Goal: Information Seeking & Learning: Learn about a topic

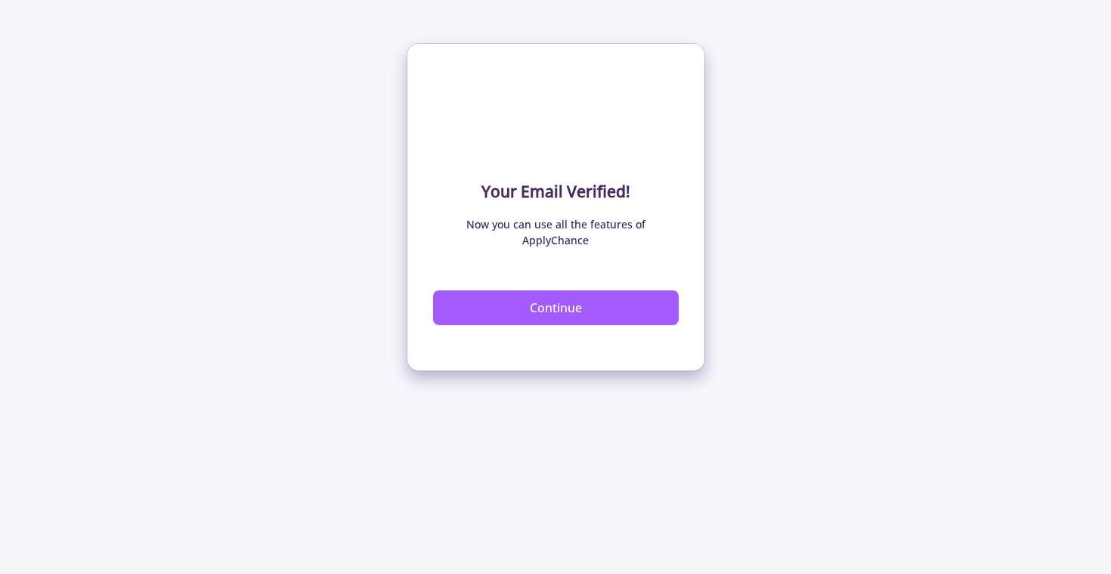
click at [579, 266] on div "Continue" at bounding box center [556, 292] width 246 height 65
click at [579, 301] on button "Continue" at bounding box center [556, 307] width 246 height 35
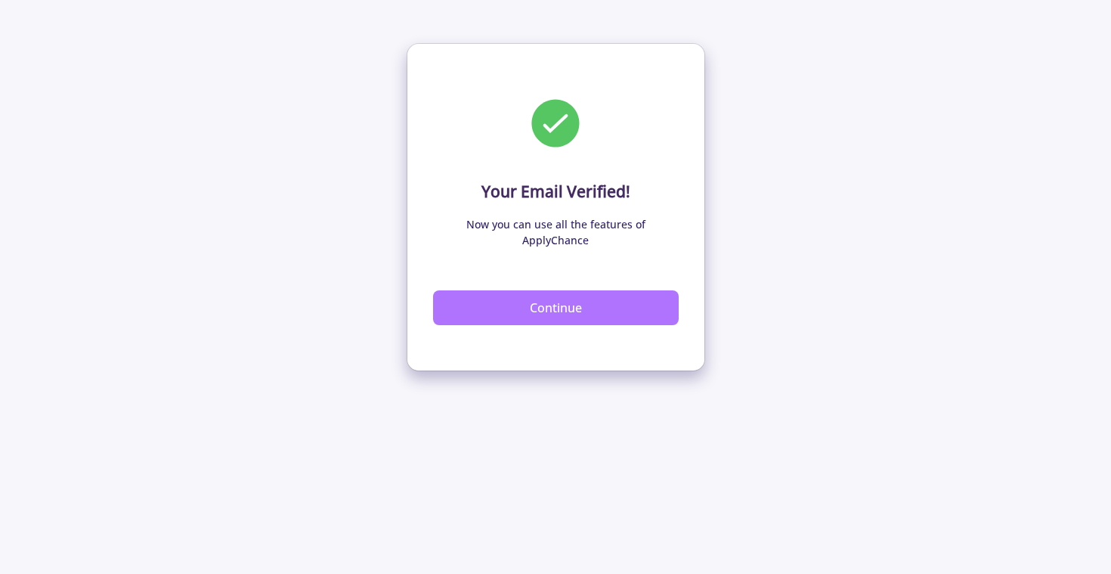
click at [486, 299] on button "Continue" at bounding box center [556, 307] width 246 height 35
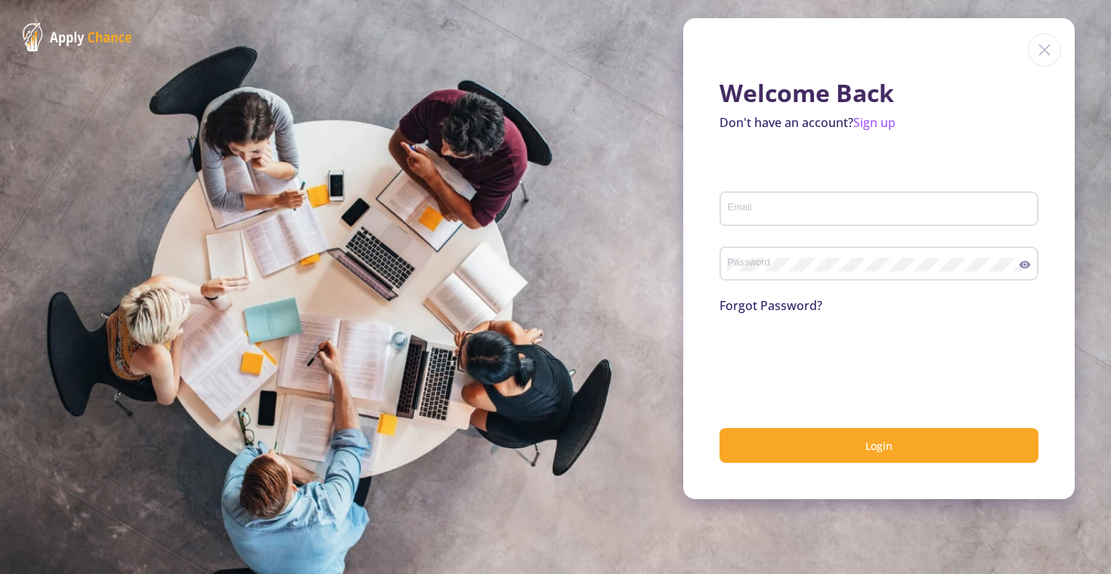
click at [802, 208] on input "Email" at bounding box center [881, 210] width 308 height 14
type input "avaniraval01@gmail.com"
click at [816, 274] on div "Password" at bounding box center [873, 260] width 293 height 39
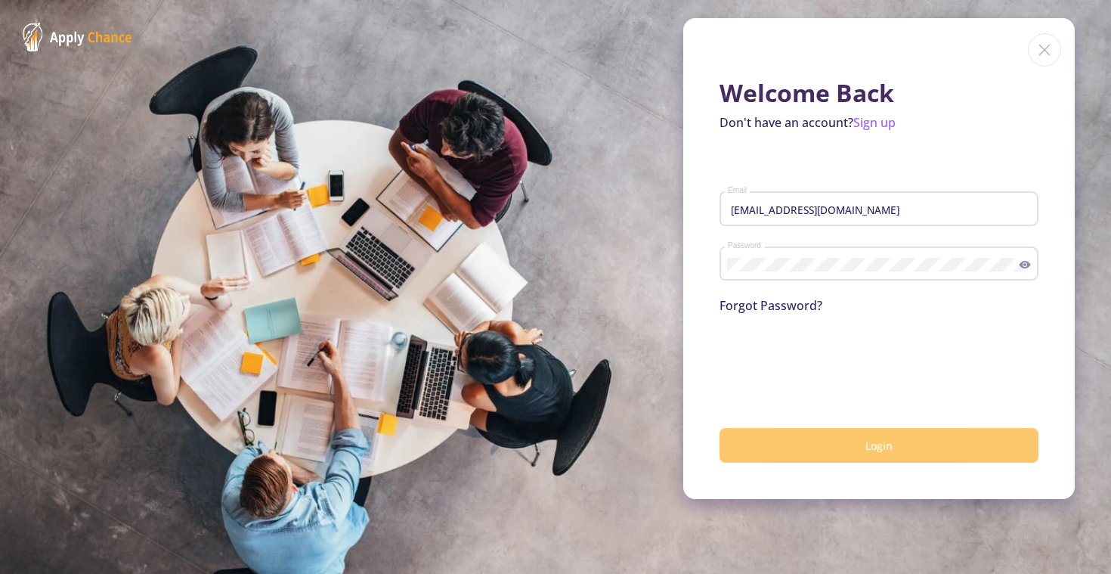
click at [819, 431] on button "Login" at bounding box center [879, 446] width 319 height 36
click at [774, 450] on button "Login" at bounding box center [879, 446] width 319 height 36
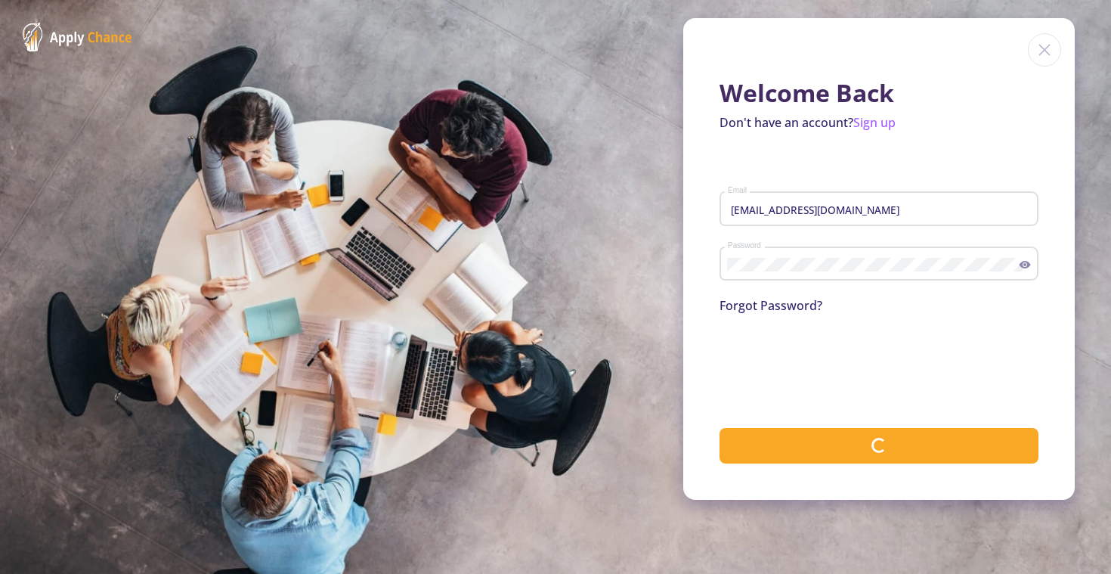
click at [1025, 268] on icon at bounding box center [1025, 265] width 12 height 12
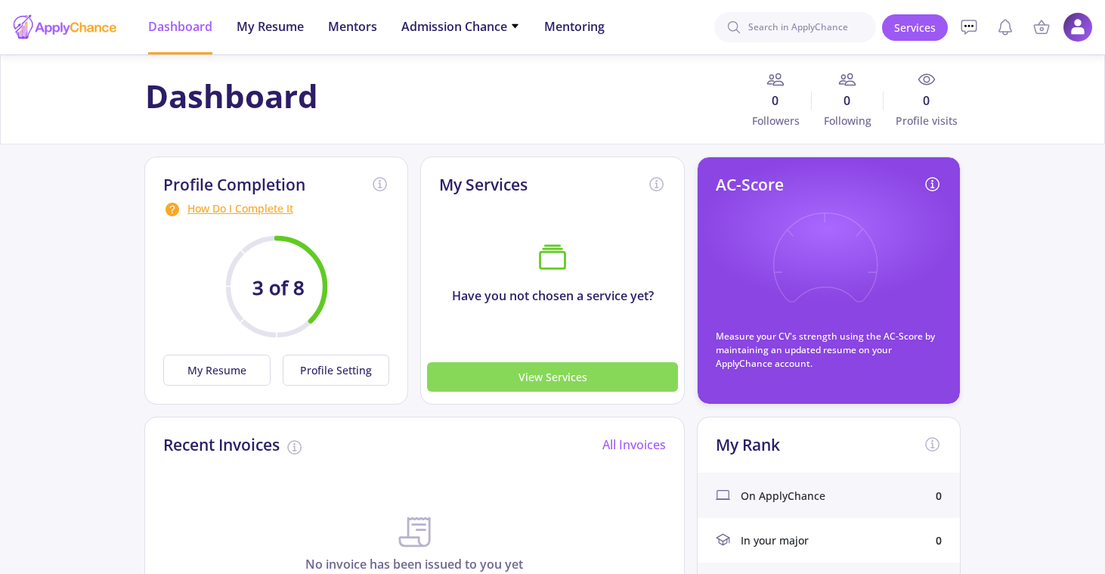
click at [522, 374] on button "View Services" at bounding box center [552, 376] width 251 height 29
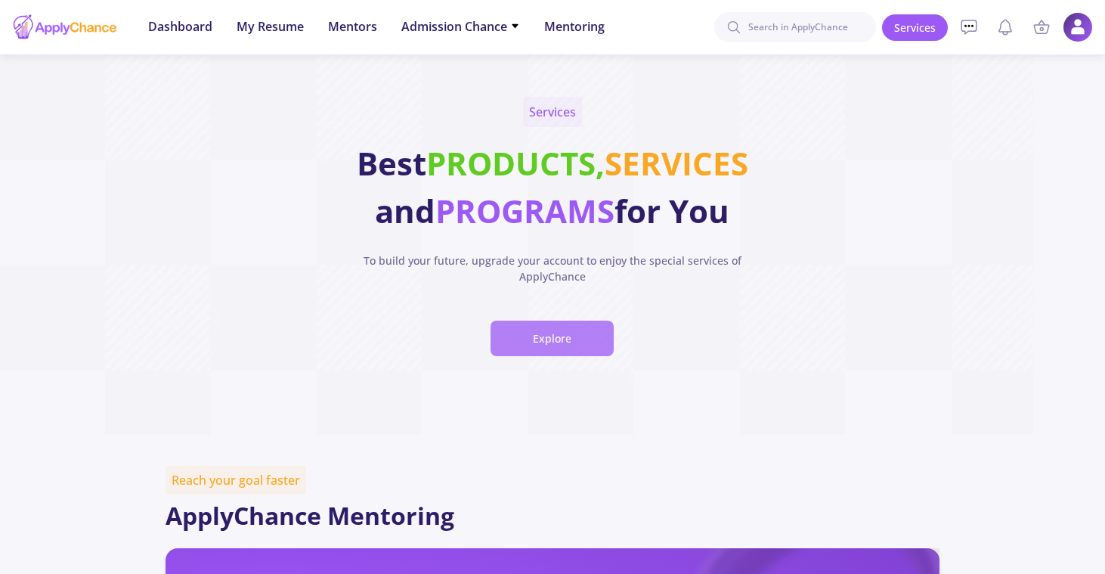
click at [553, 336] on button "Explore" at bounding box center [552, 339] width 123 height 36
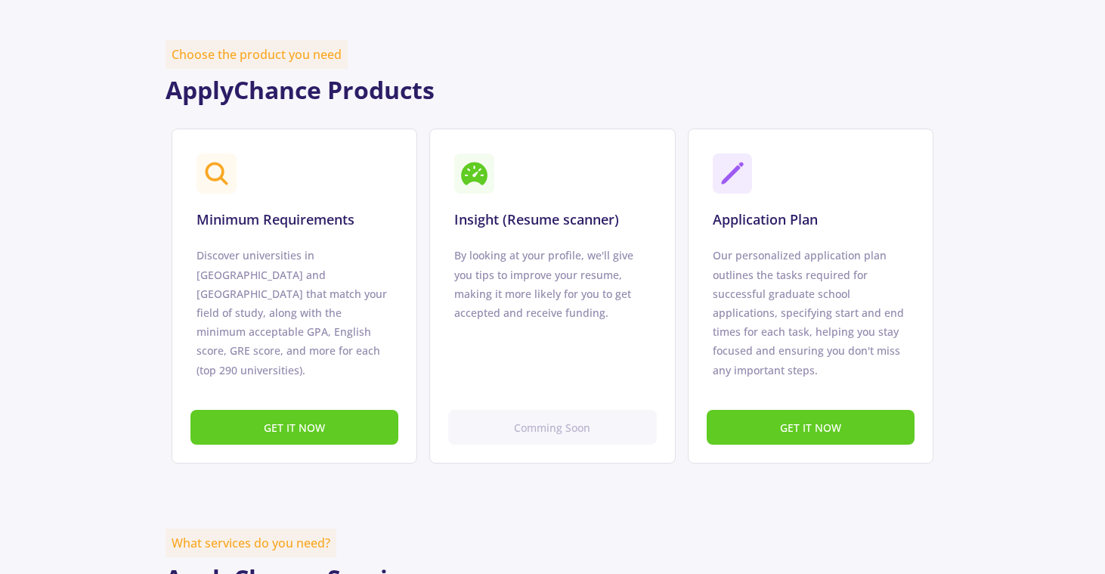
scroll to position [929, 0]
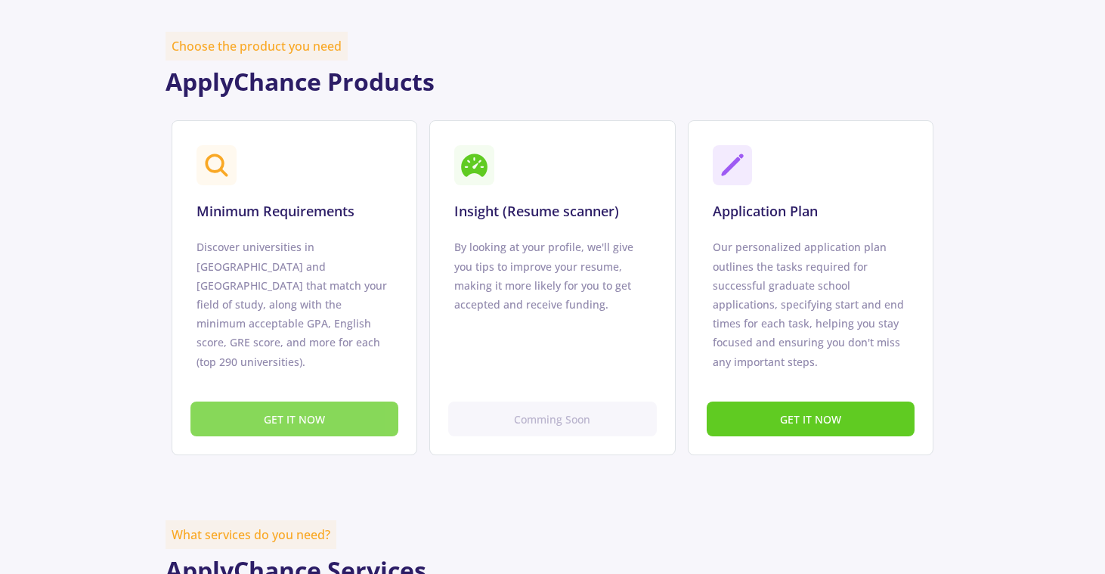
click at [360, 413] on button "GET IT NOW" at bounding box center [294, 419] width 208 height 36
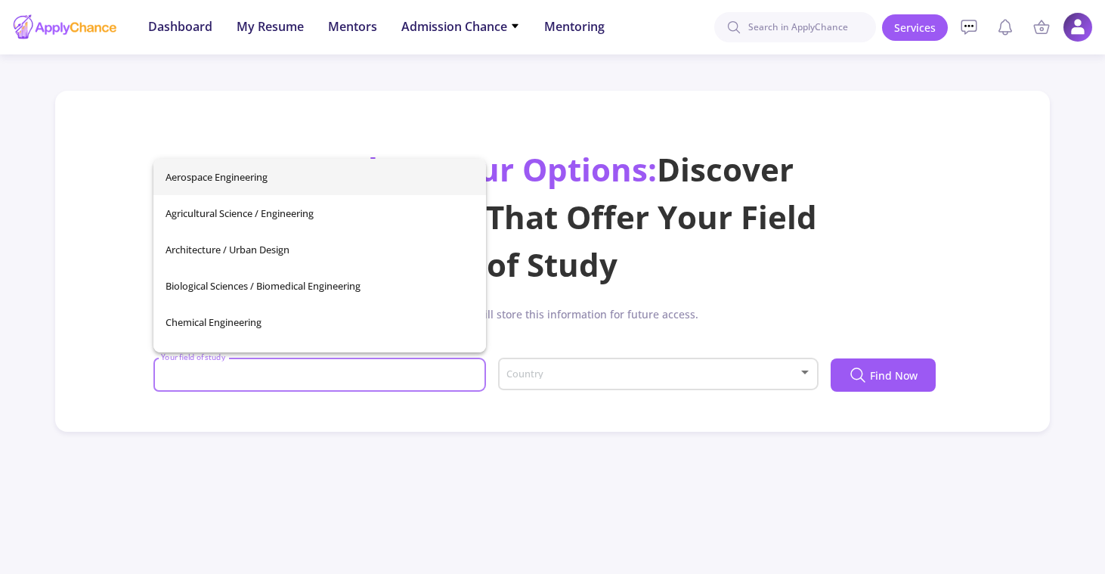
click at [351, 372] on input "Your field of study" at bounding box center [321, 376] width 322 height 14
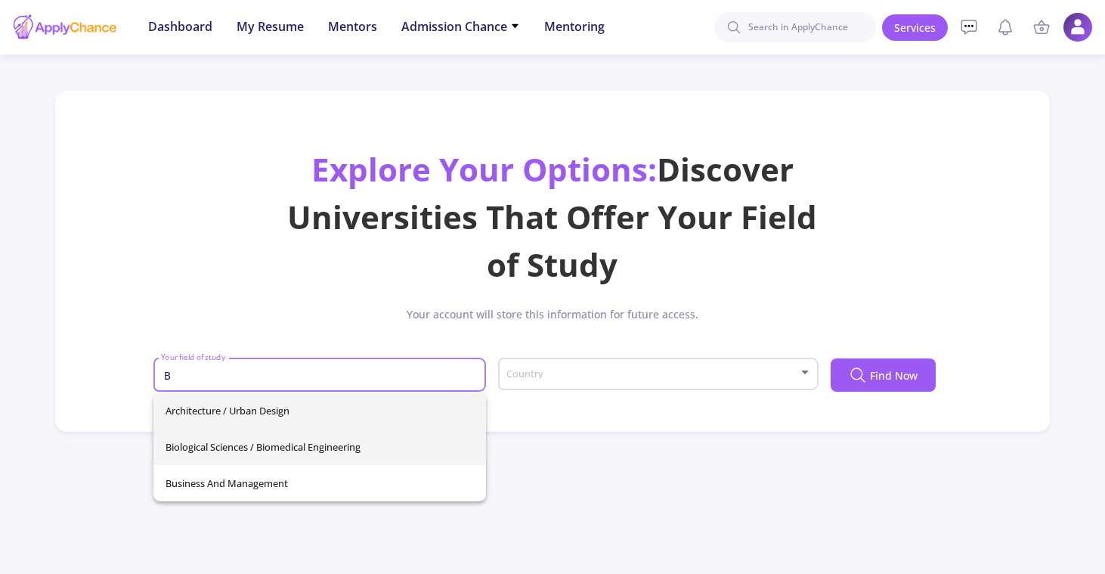
click at [358, 430] on span "Biological Sciences / Biomedical Engineering" at bounding box center [320, 447] width 308 height 36
type input "Biological Sciences / Biomedical Engineering"
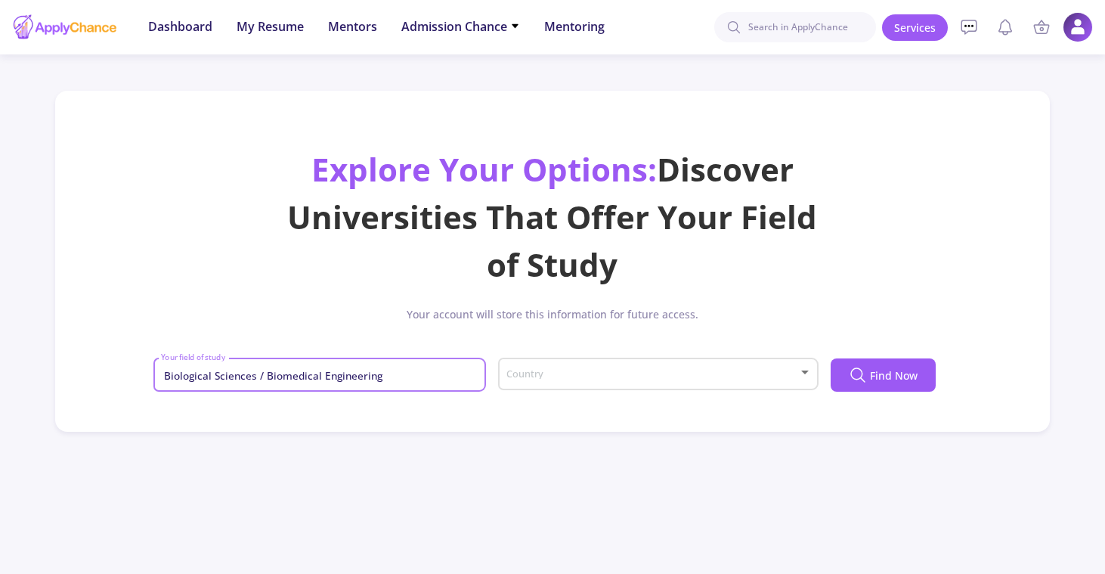
click at [584, 393] on div "Country" at bounding box center [658, 379] width 321 height 48
click at [579, 381] on div "Country" at bounding box center [659, 371] width 306 height 38
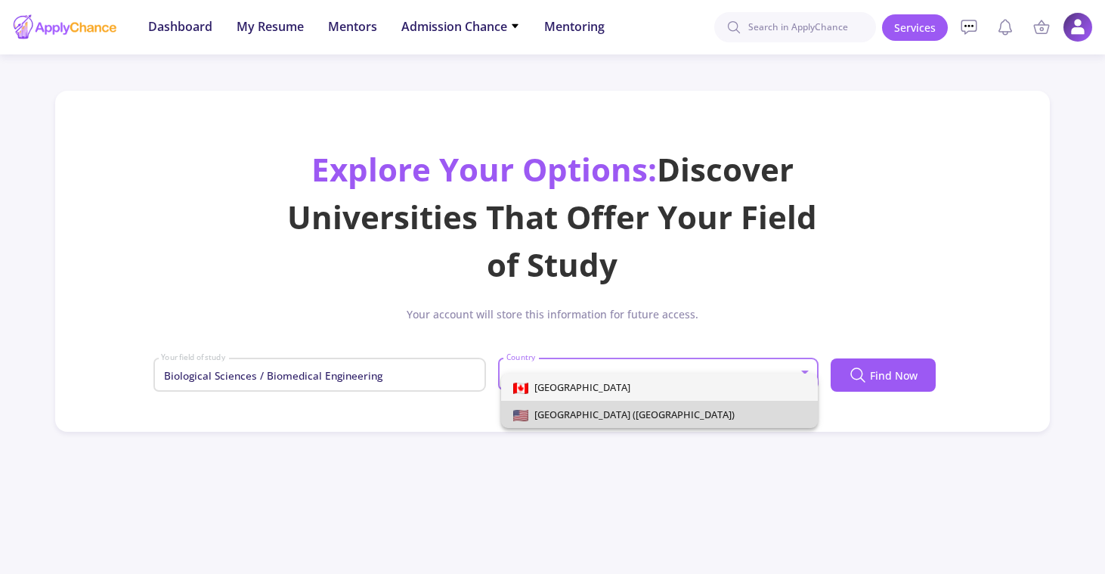
click at [579, 403] on span "United States of America (USA)" at bounding box center [659, 414] width 293 height 27
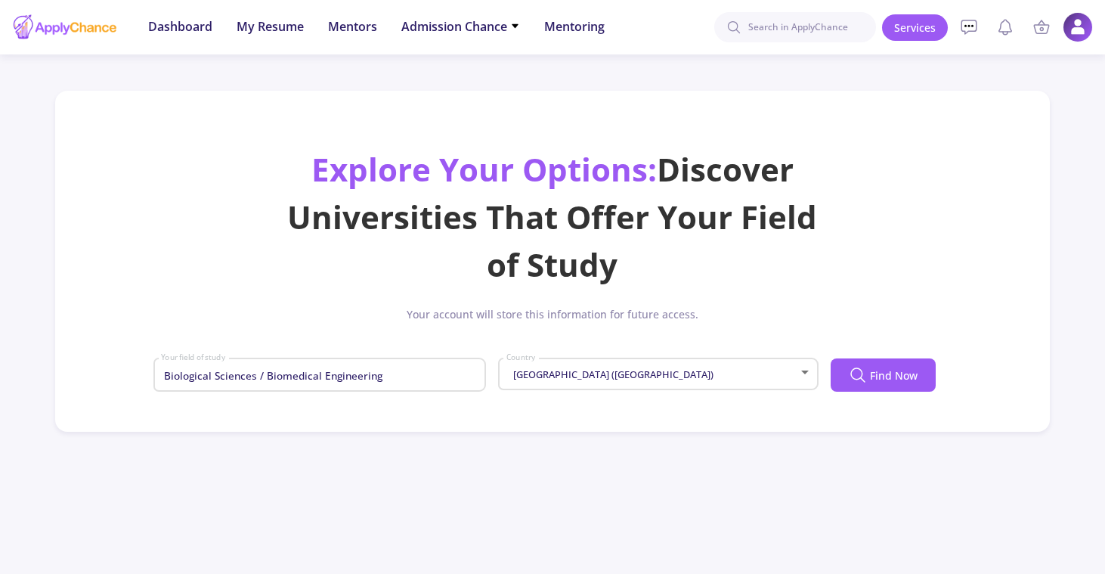
click at [584, 368] on div "United States of America (USA) Country" at bounding box center [659, 371] width 306 height 38
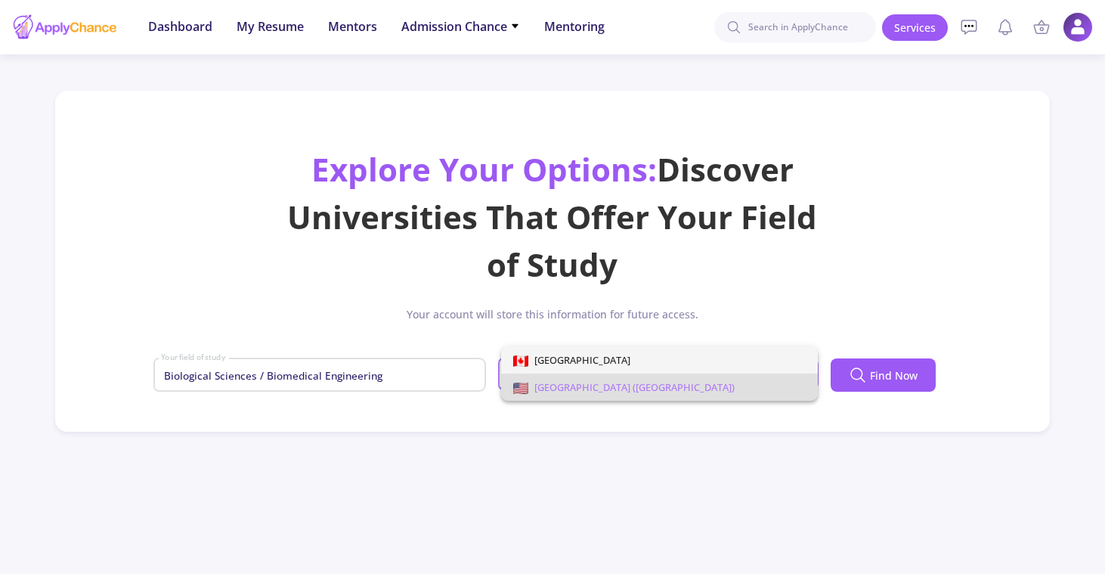
click at [584, 354] on span "[GEOGRAPHIC_DATA]" at bounding box center [659, 359] width 293 height 27
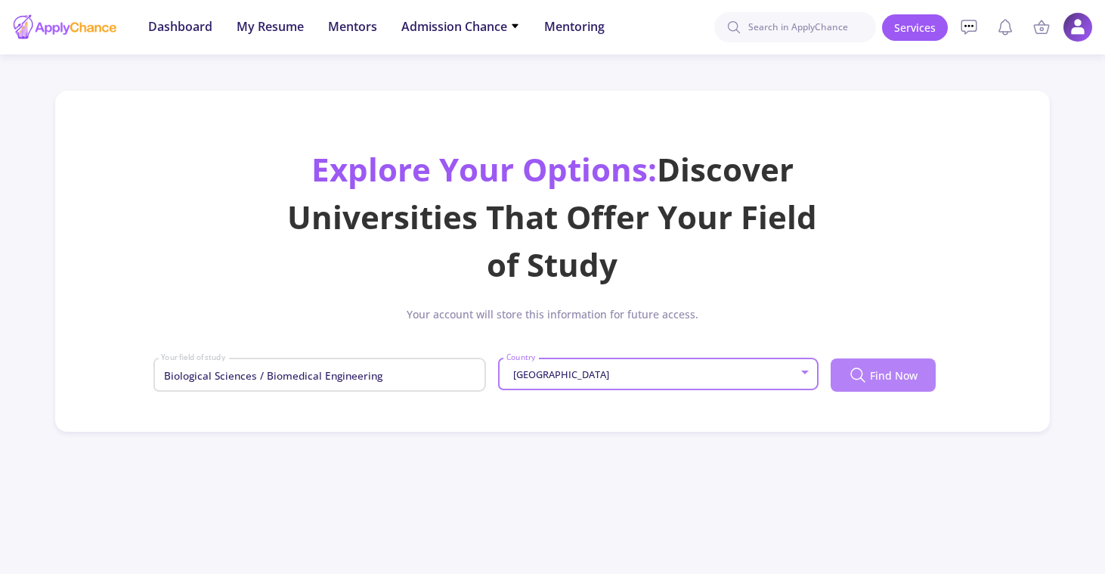
click at [844, 370] on button "Find Now" at bounding box center [883, 374] width 105 height 33
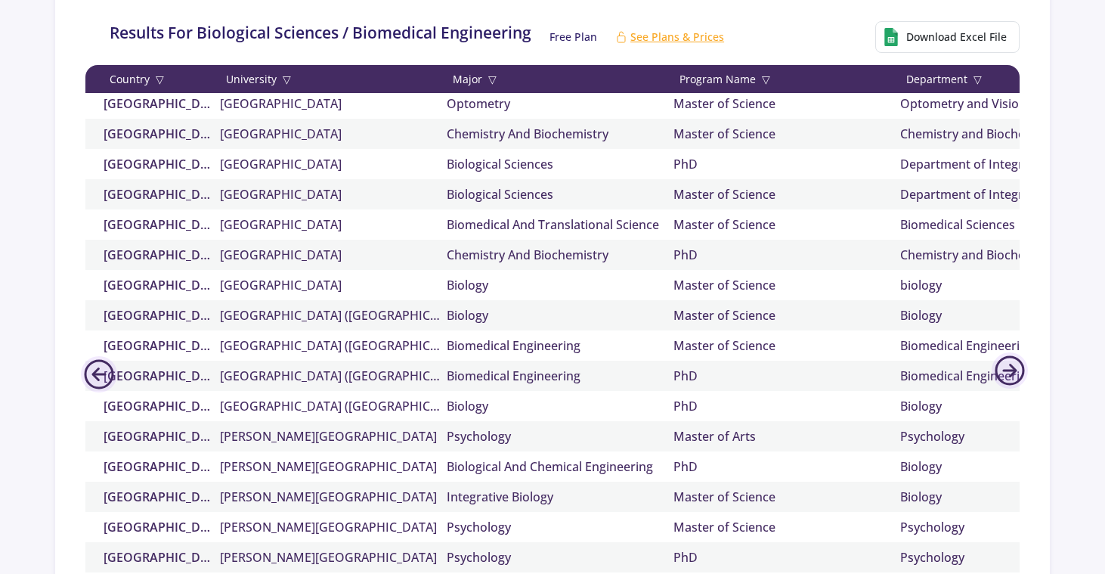
scroll to position [423, 0]
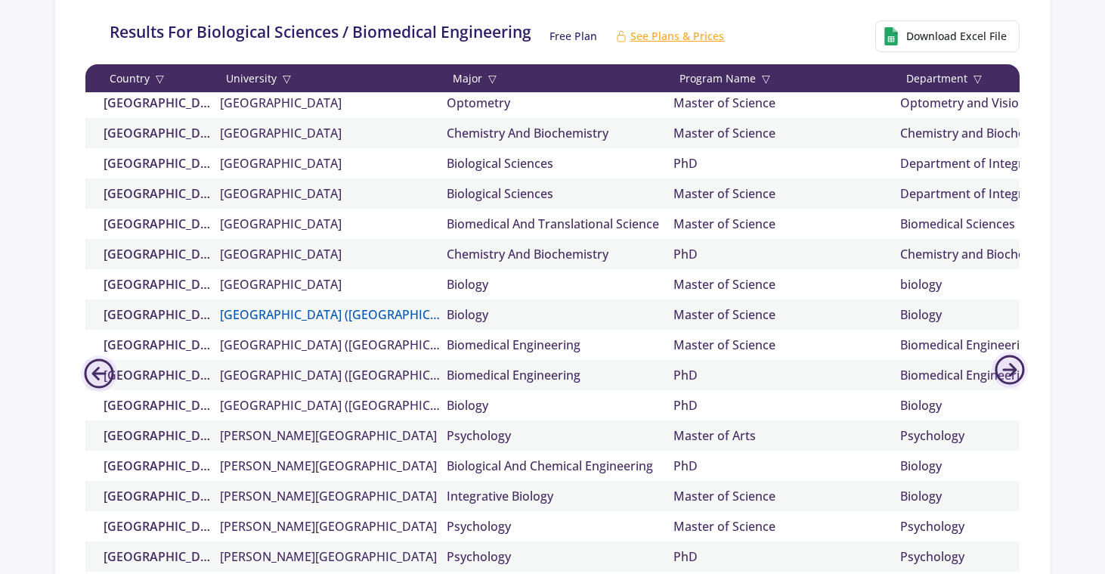
click at [361, 315] on link "Western University (University of Western Ontario)" at bounding box center [333, 314] width 227 height 18
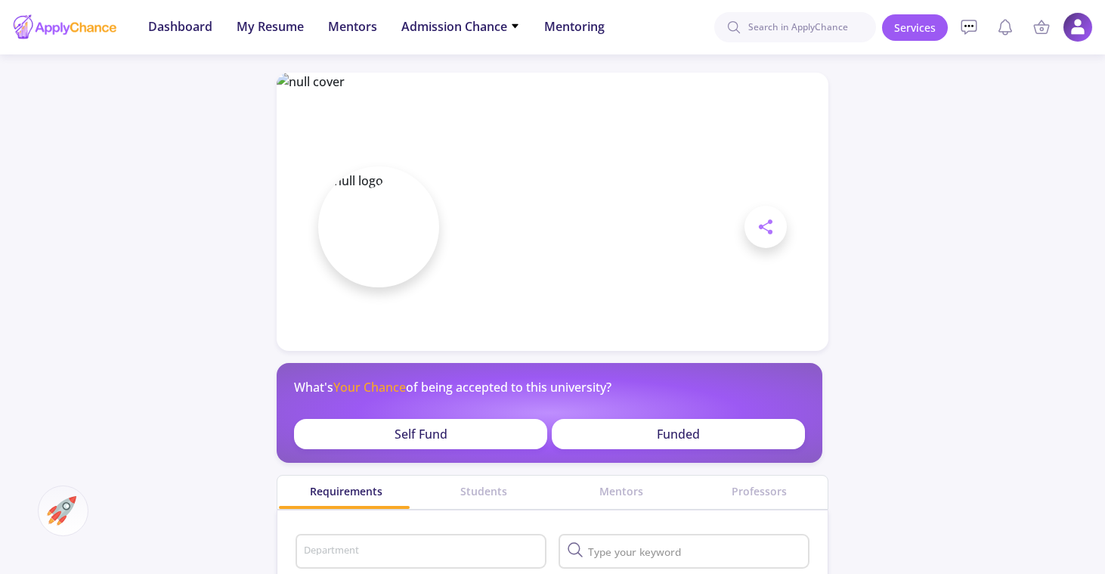
click at [404, 225] on span at bounding box center [378, 226] width 121 height 121
click at [776, 223] on span at bounding box center [766, 227] width 42 height 42
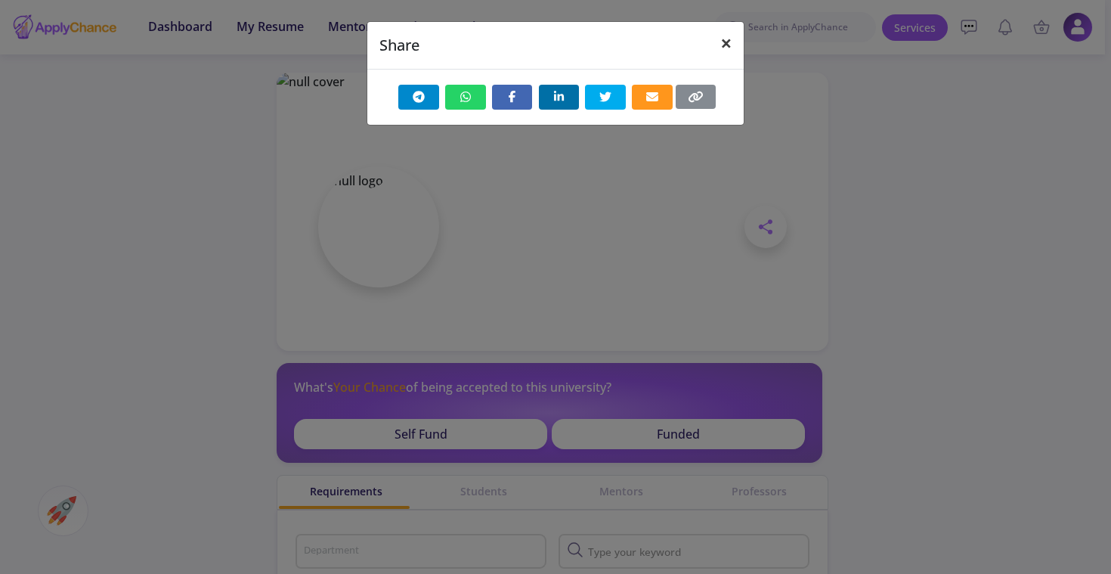
click at [726, 32] on span "×" at bounding box center [726, 42] width 11 height 25
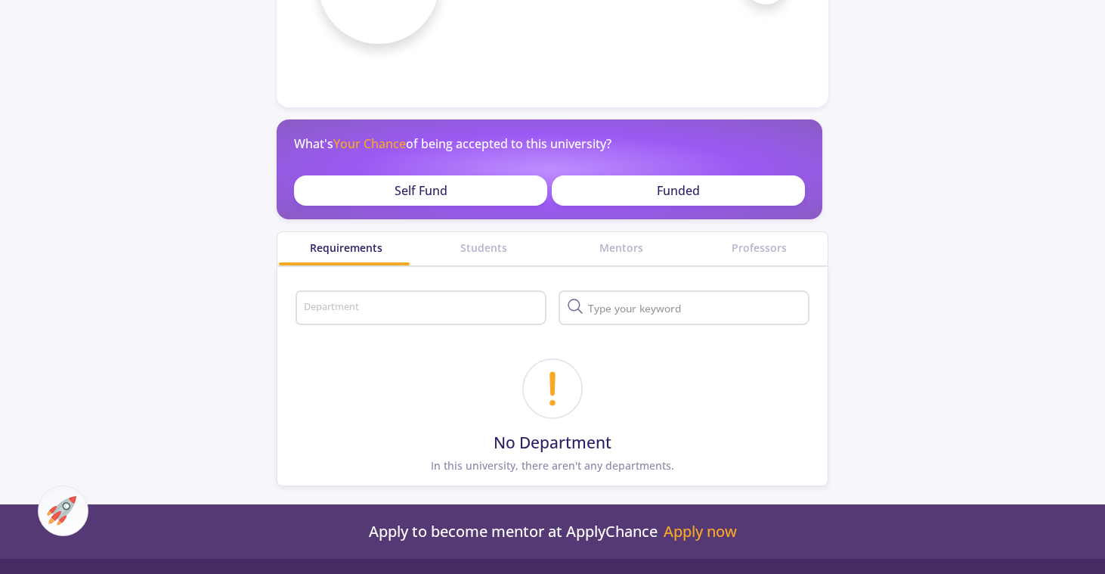
scroll to position [244, 0]
click at [542, 407] on circle at bounding box center [553, 388] width 58 height 58
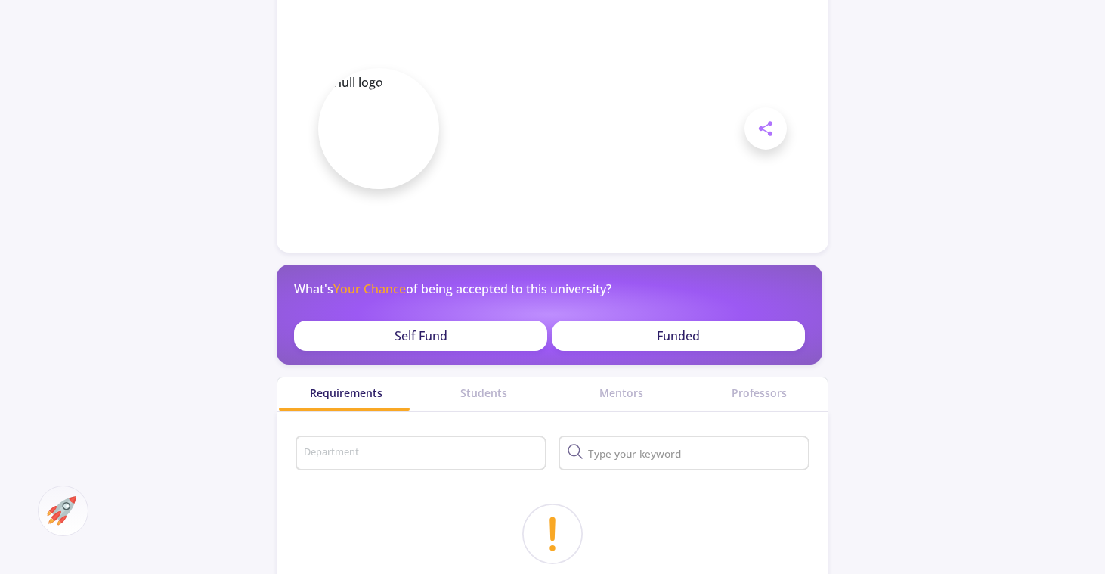
scroll to position [0, 0]
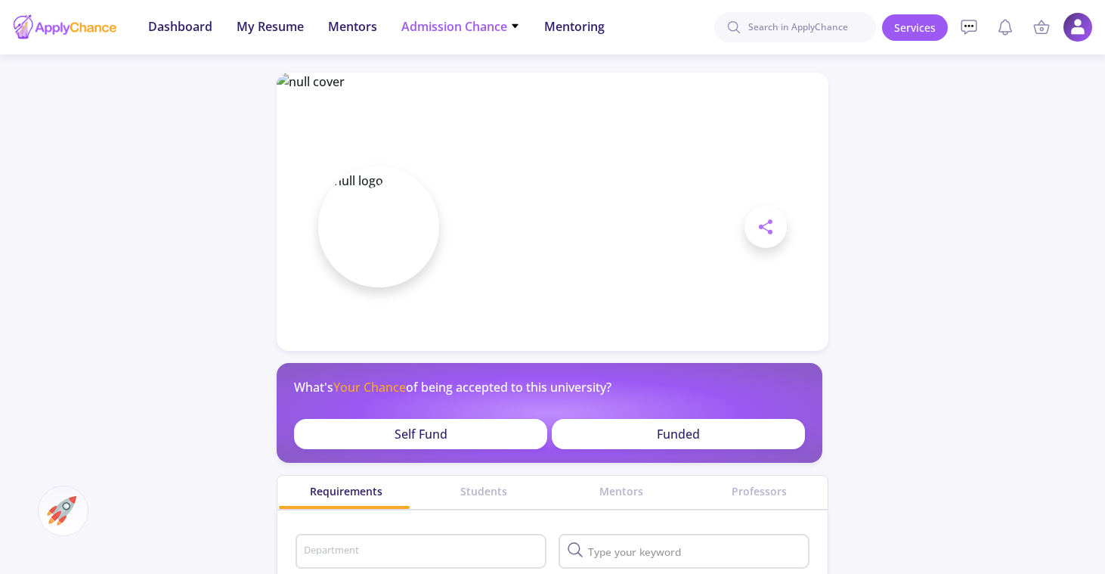
click at [444, 23] on span "Admission Chance" at bounding box center [460, 26] width 119 height 18
click at [448, 109] on link "Only My Chance of Admission" at bounding box center [490, 106] width 178 height 28
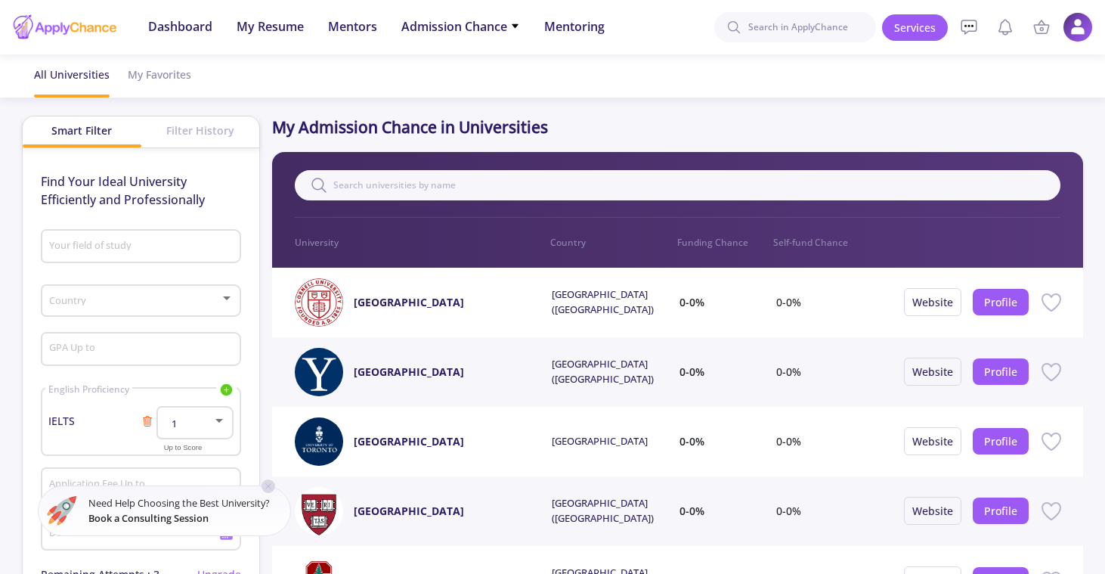
click at [457, 162] on div "Filter 0 University Country Funding Chance Self-fund Chance" at bounding box center [677, 210] width 811 height 116
click at [457, 198] on input "text" at bounding box center [678, 185] width 766 height 30
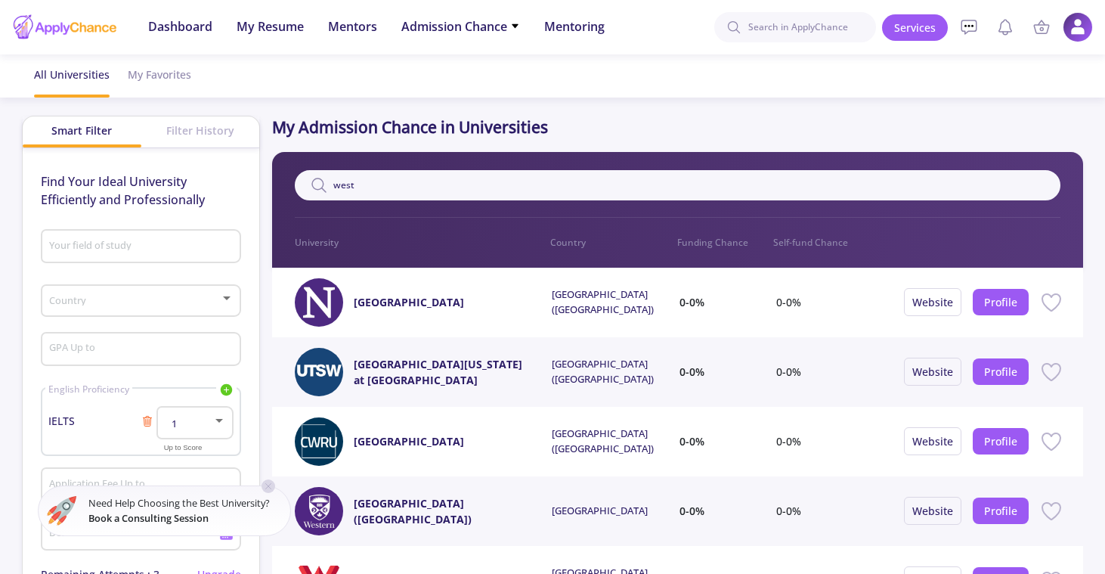
type input "west"
click at [420, 508] on link "Western University (University of Western Ontario)" at bounding box center [444, 511] width 180 height 32
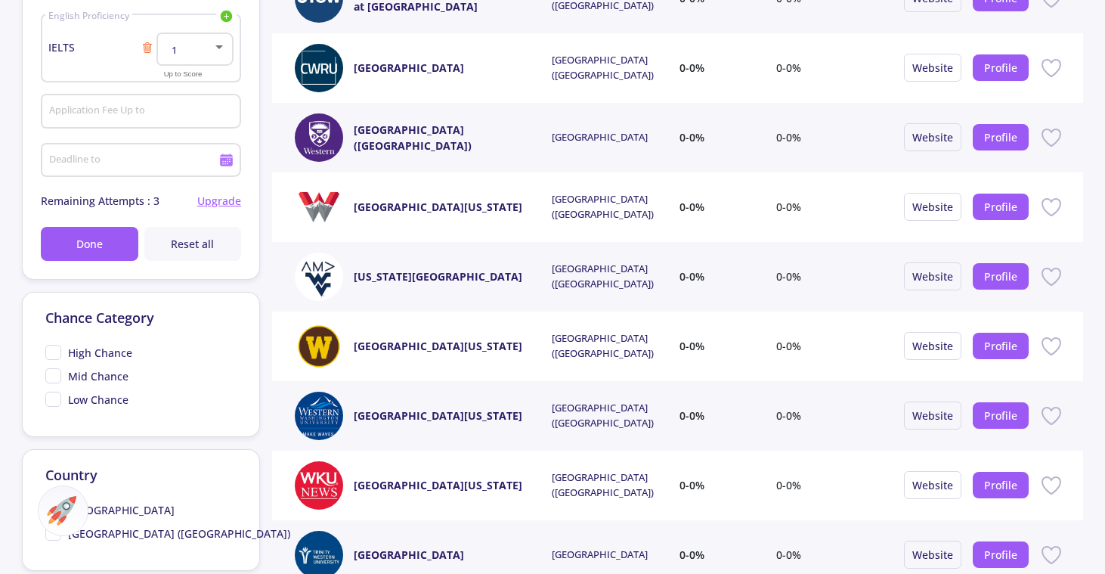
scroll to position [490, 0]
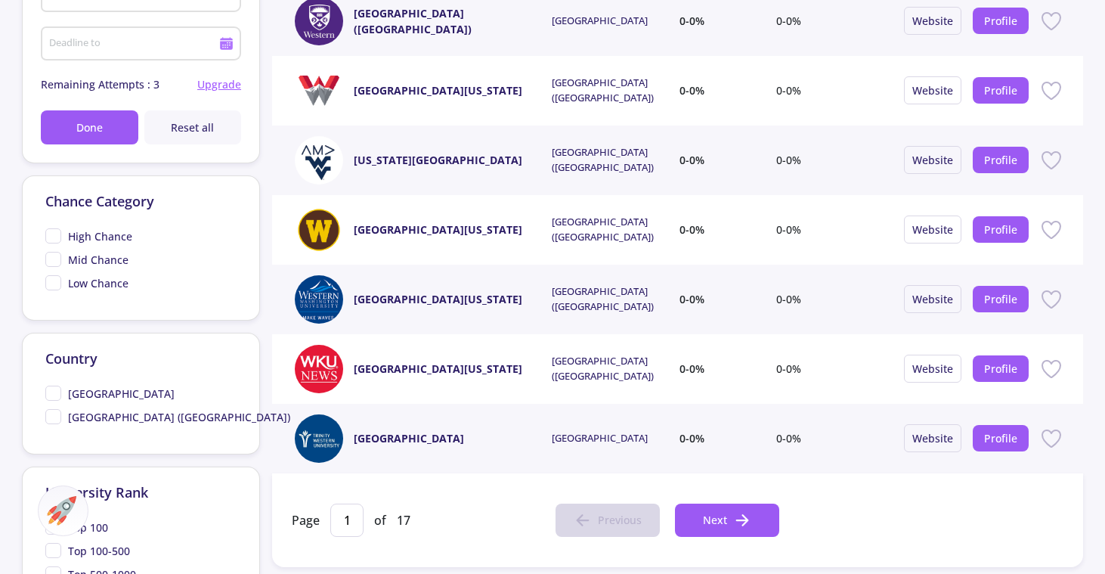
click at [458, 445] on link "Trinity Western University" at bounding box center [409, 438] width 110 height 16
click at [50, 230] on span "High Chance" at bounding box center [88, 236] width 87 height 16
click at [50, 230] on input "High Chance" at bounding box center [50, 233] width 10 height 10
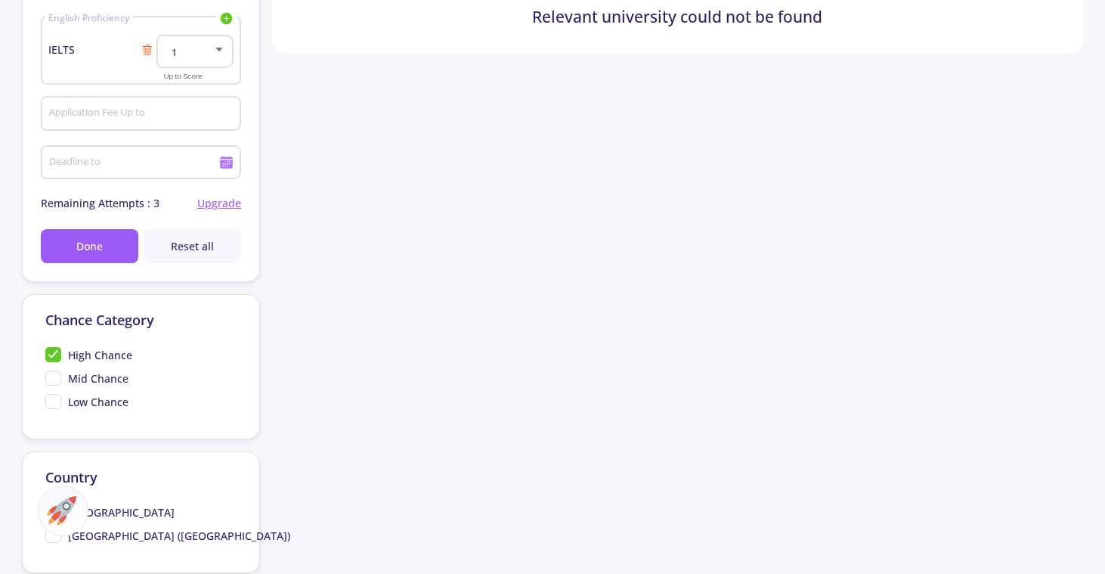
scroll to position [100, 0]
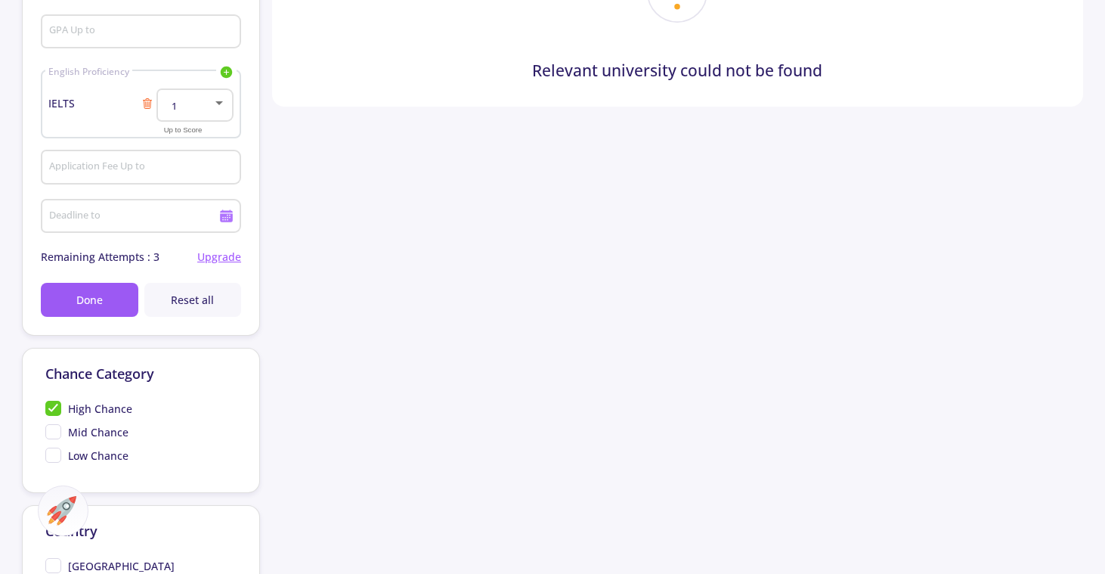
click at [51, 415] on span "High Chance" at bounding box center [88, 409] width 87 height 16
click at [51, 410] on input "High Chance" at bounding box center [50, 406] width 10 height 10
checkbox input "false"
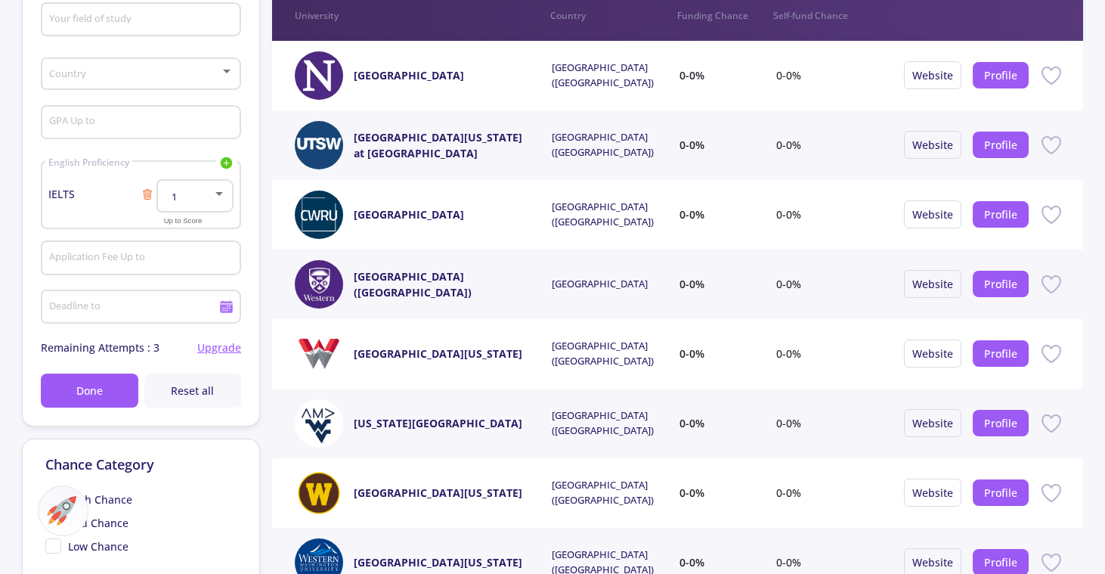
scroll to position [60, 0]
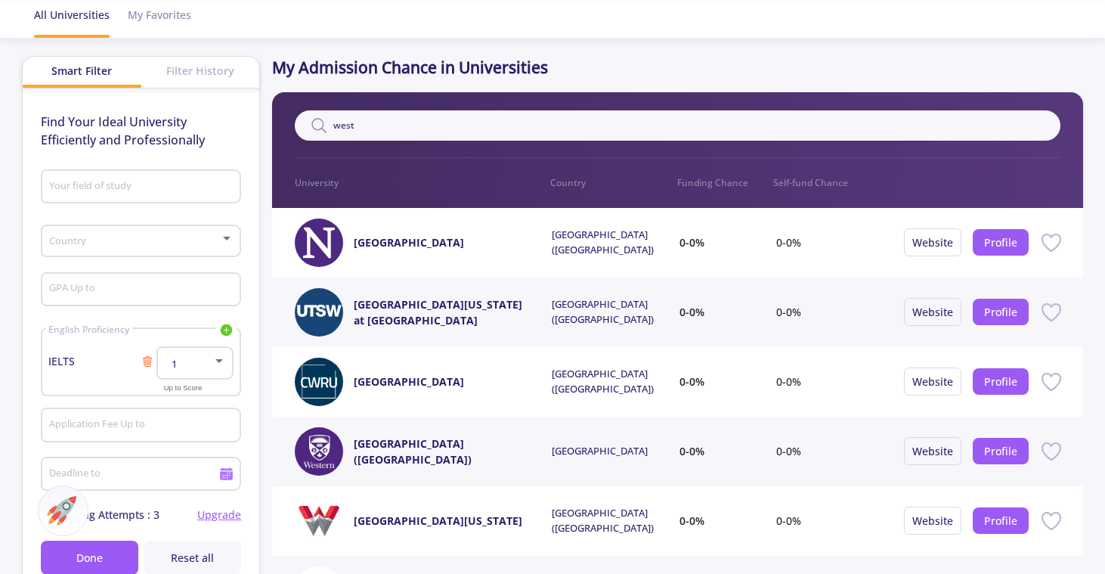
click at [184, 70] on div "Filter History" at bounding box center [200, 71] width 118 height 28
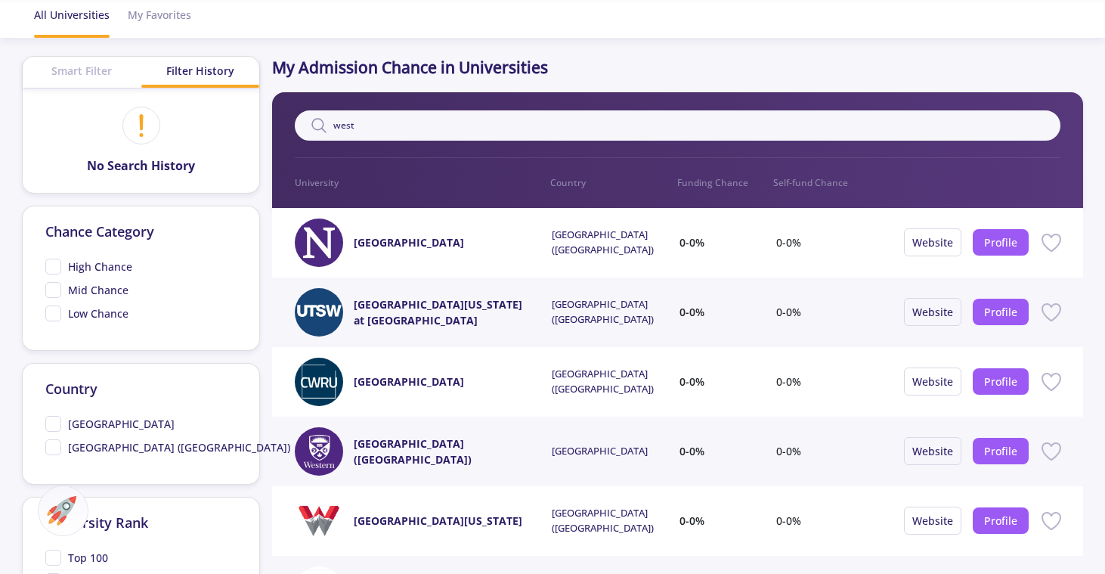
click at [135, 66] on div "Smart Filter" at bounding box center [82, 71] width 118 height 28
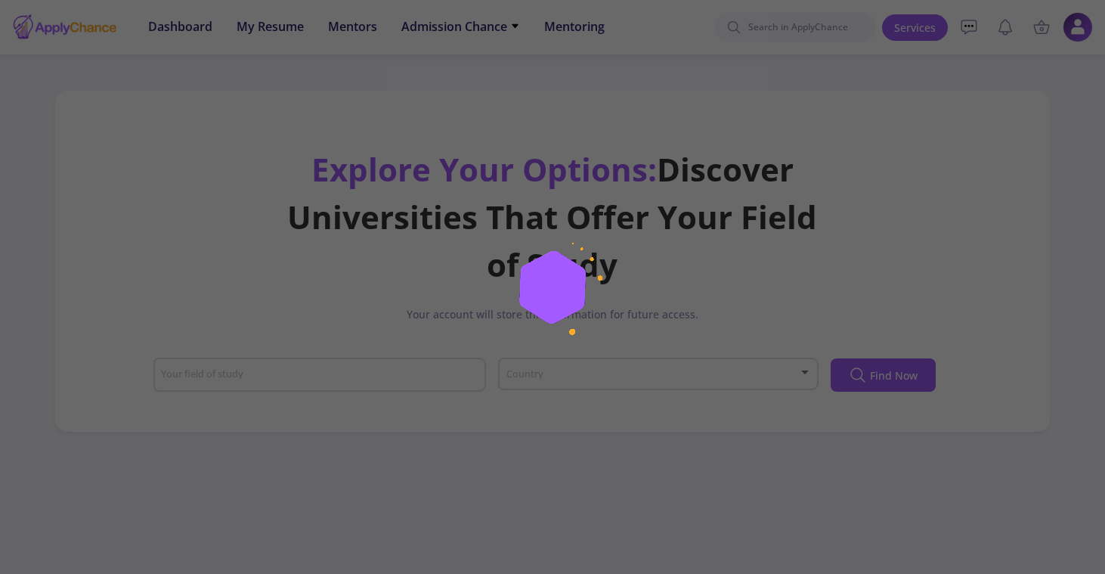
scroll to position [390, 0]
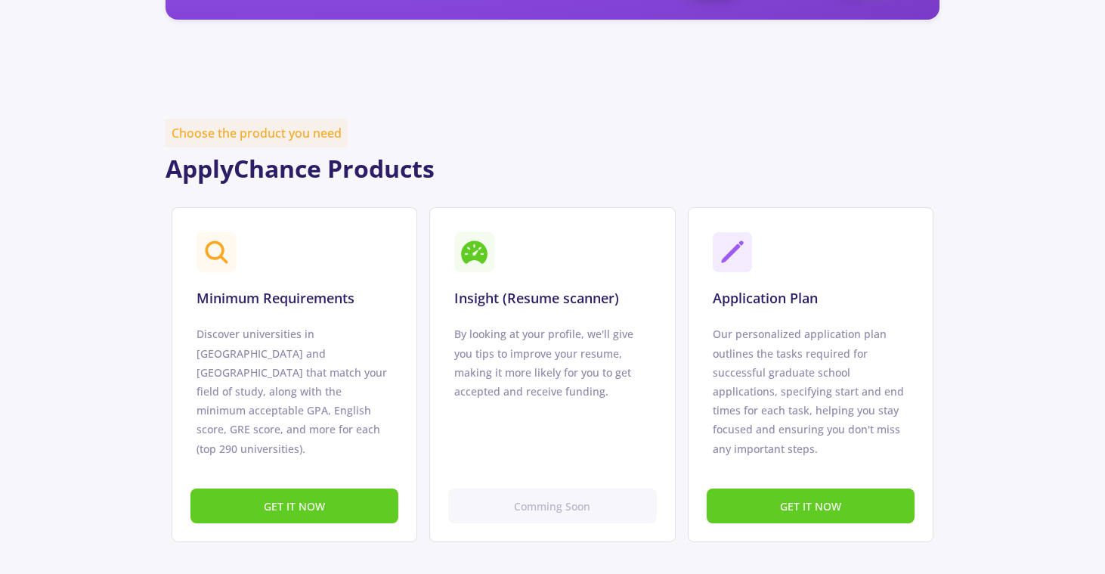
scroll to position [841, 0]
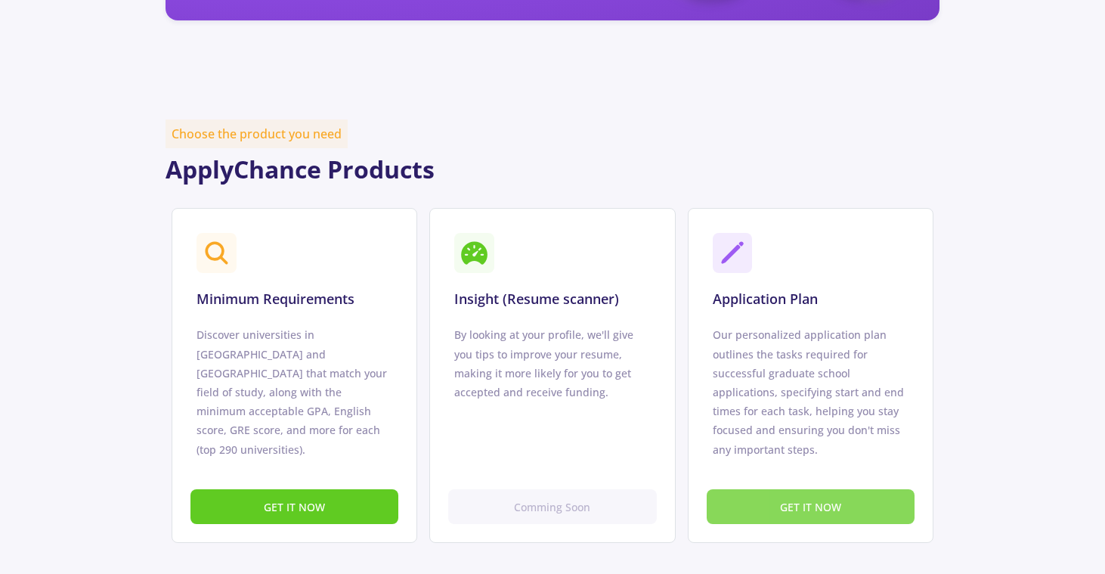
click at [763, 506] on button "GET IT NOW" at bounding box center [811, 507] width 208 height 36
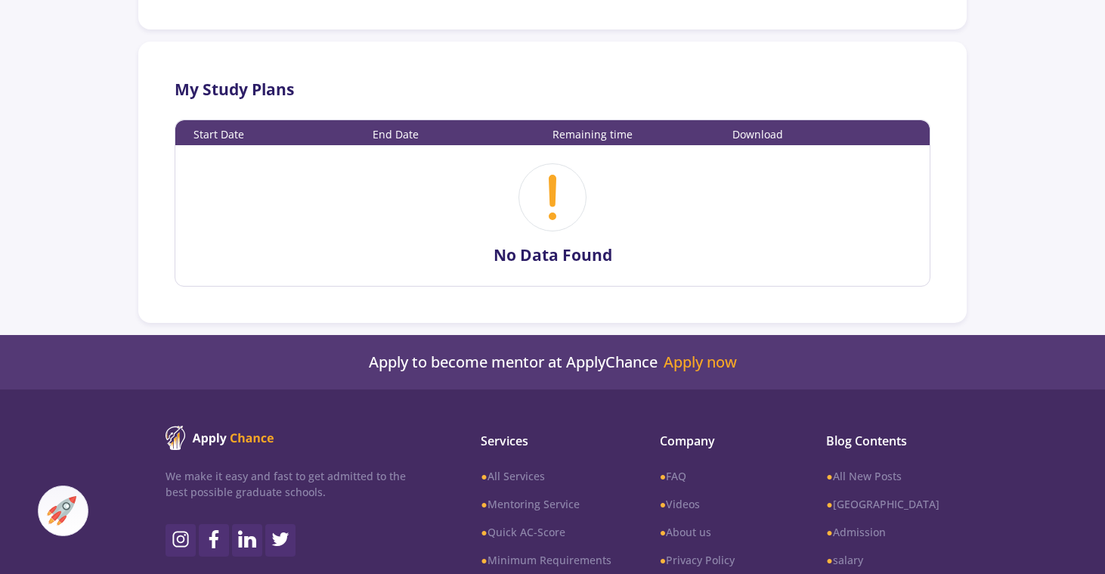
scroll to position [339, 0]
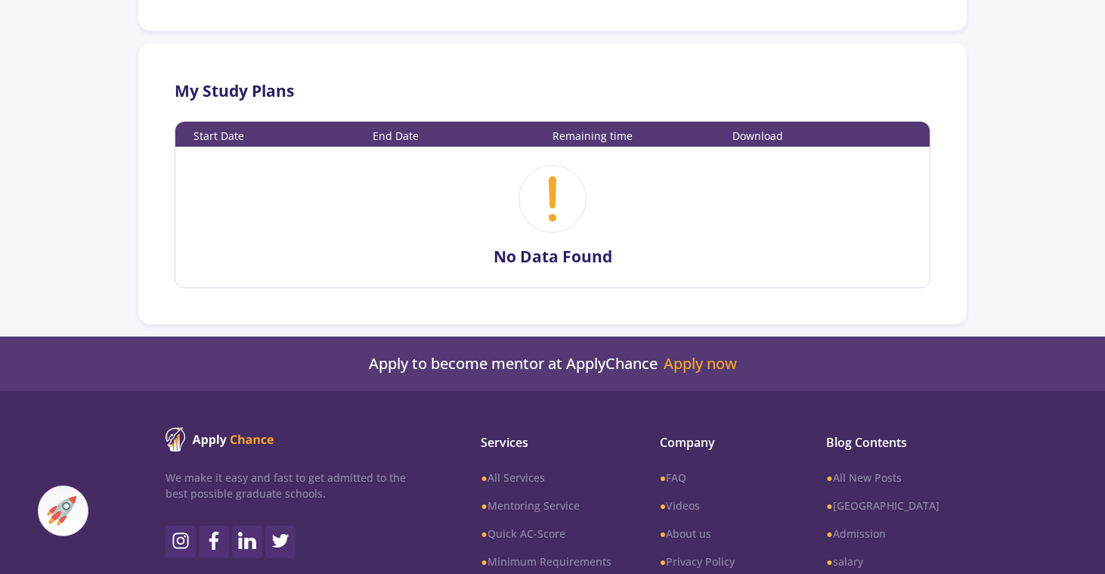
click at [403, 136] on div "End Date" at bounding box center [463, 136] width 180 height 16
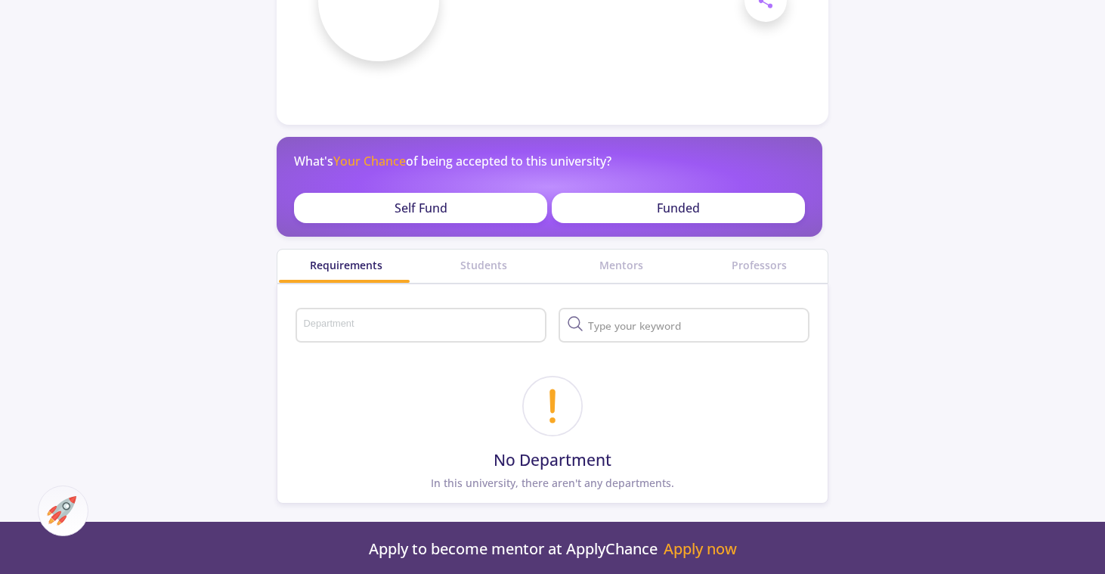
scroll to position [213, 0]
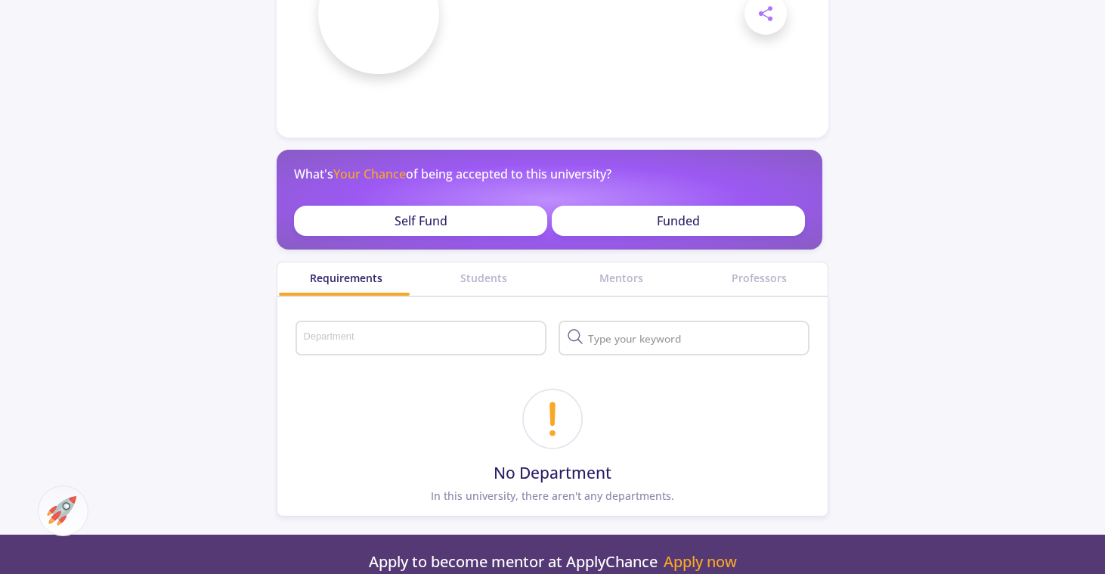
click at [618, 255] on section "Share × What's Your Chance of being accepted to this university? Self Fund Fund…" at bounding box center [552, 187] width 1105 height 693
click at [618, 277] on div "Mentors" at bounding box center [622, 278] width 138 height 16
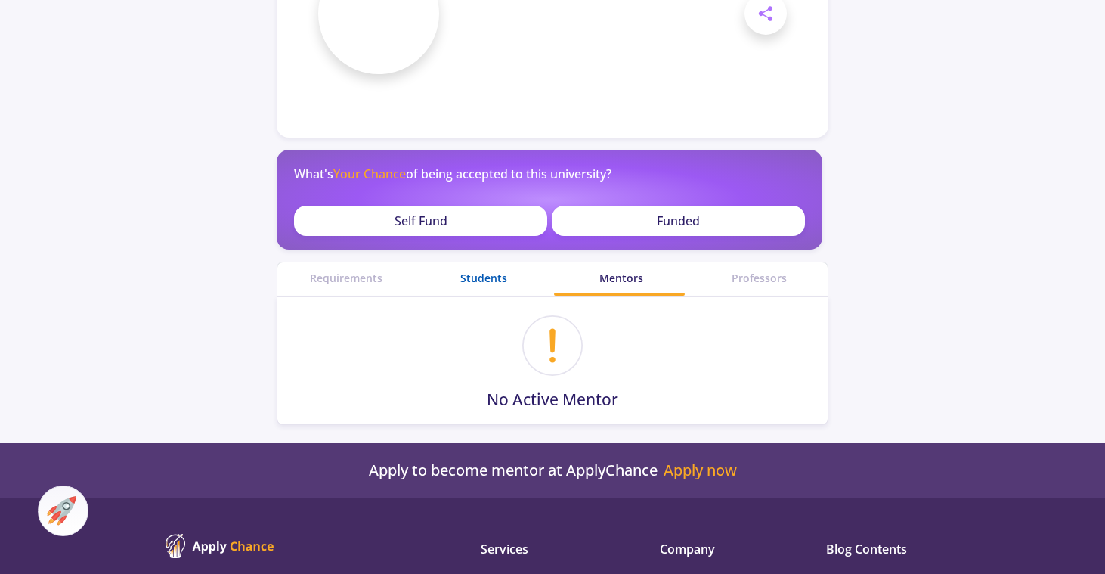
click at [523, 277] on div "Students" at bounding box center [484, 278] width 138 height 16
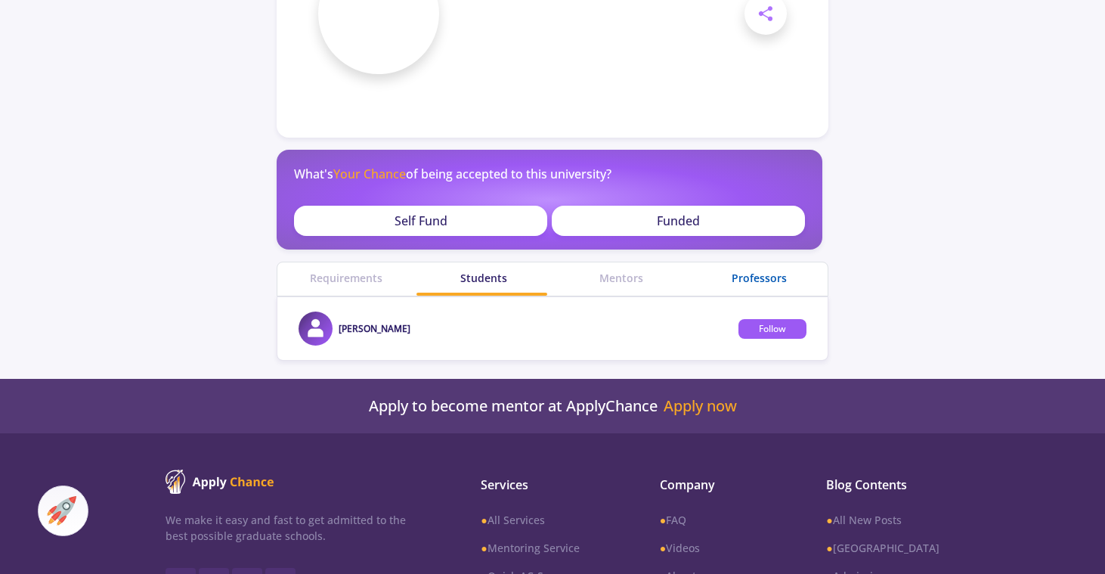
click at [735, 277] on div "Professors" at bounding box center [759, 278] width 138 height 16
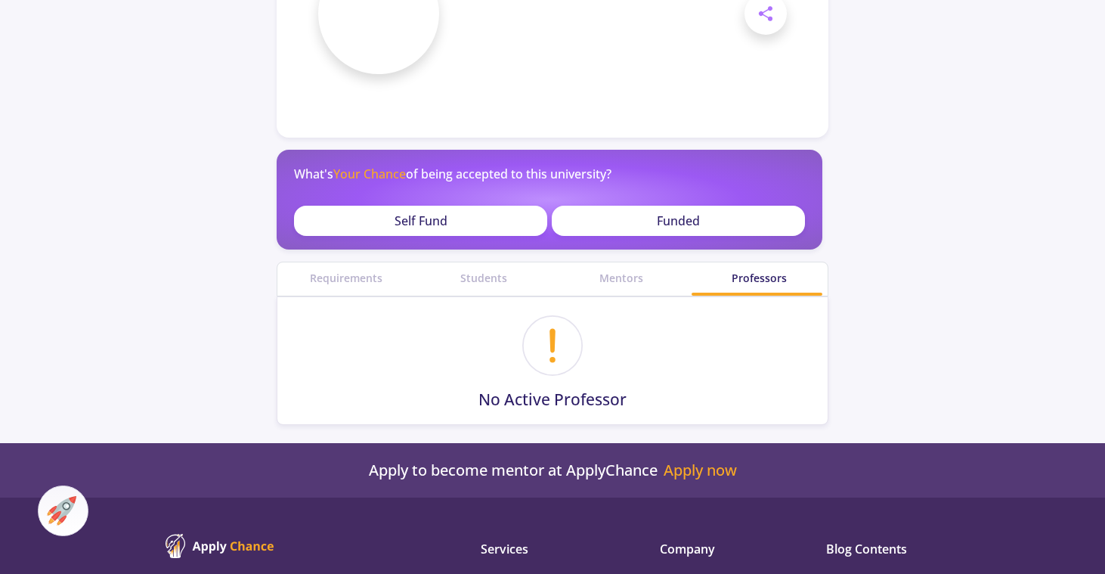
click at [366, 264] on div "Requirements" at bounding box center [346, 278] width 138 height 33
click at [382, 280] on div "Requirements" at bounding box center [346, 278] width 138 height 16
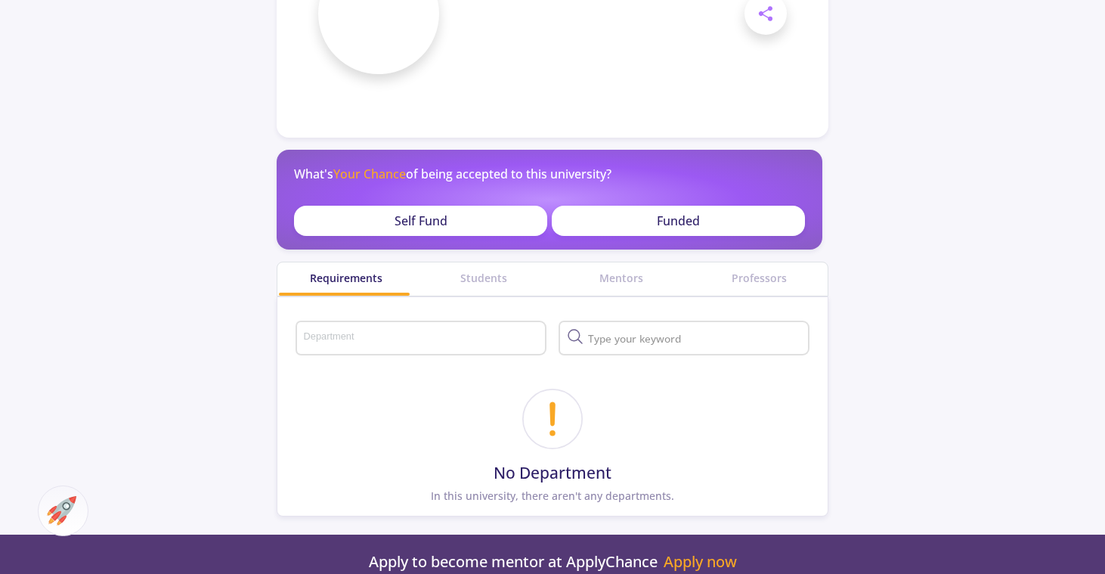
click at [369, 217] on div "Self Fund" at bounding box center [420, 221] width 253 height 30
click at [380, 226] on div "Self Fund" at bounding box center [420, 221] width 253 height 30
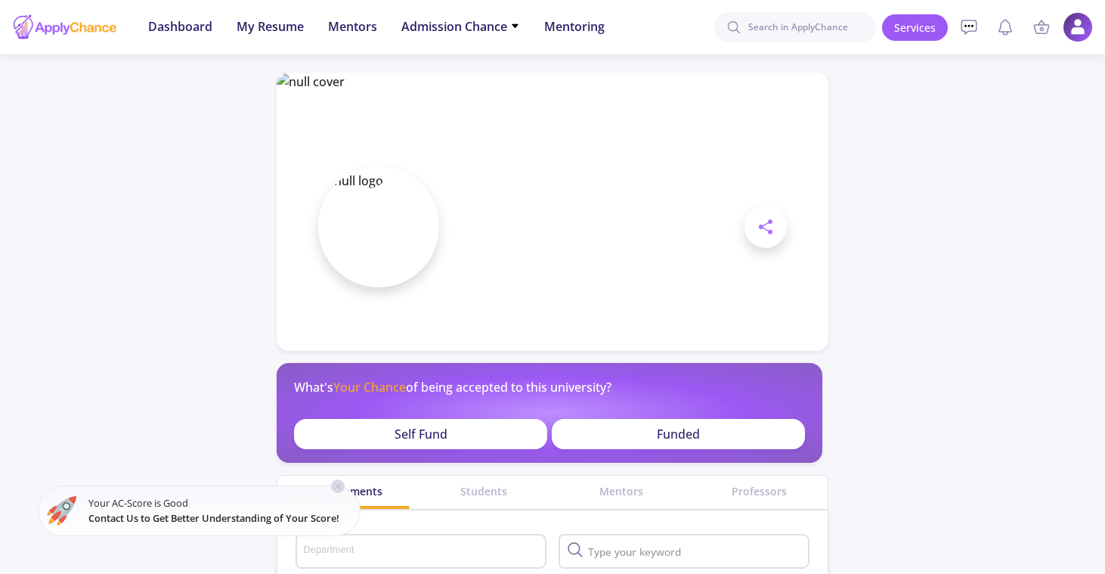
scroll to position [213, 0]
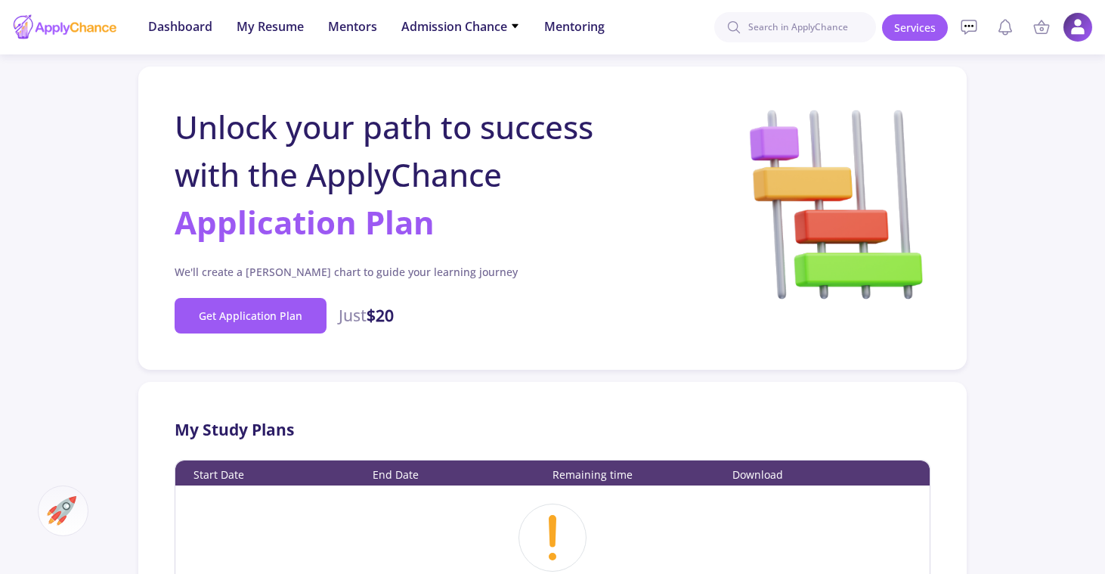
scroll to position [339, 0]
